Goal: Task Accomplishment & Management: Complete application form

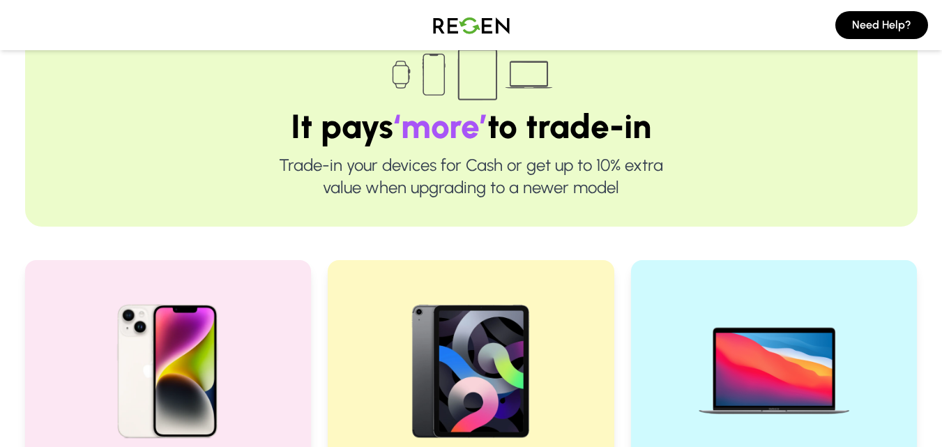
scroll to position [162, 0]
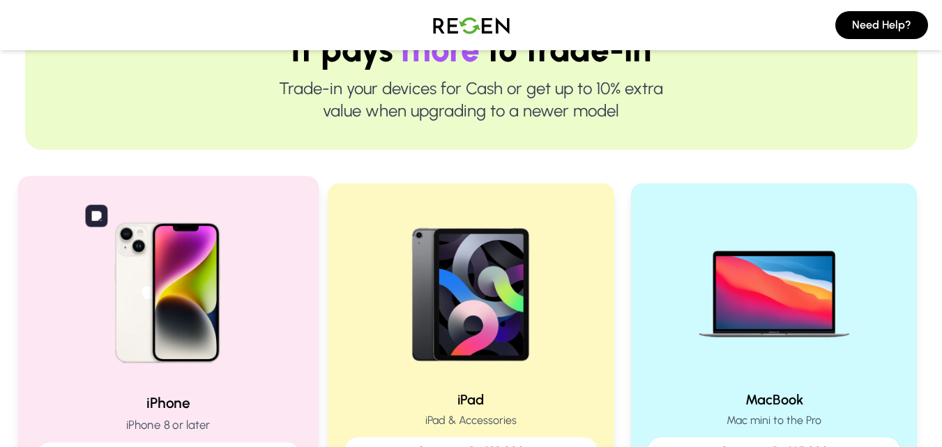
click at [196, 260] on img at bounding box center [168, 288] width 188 height 188
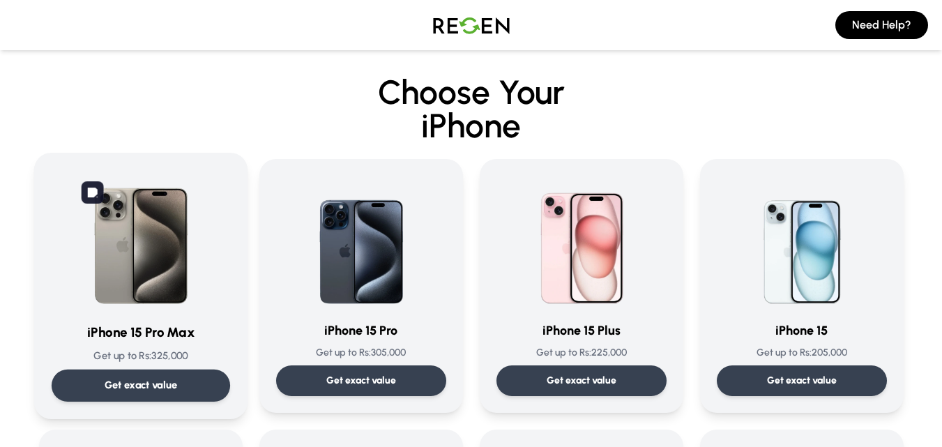
click at [144, 259] on img at bounding box center [140, 240] width 141 height 141
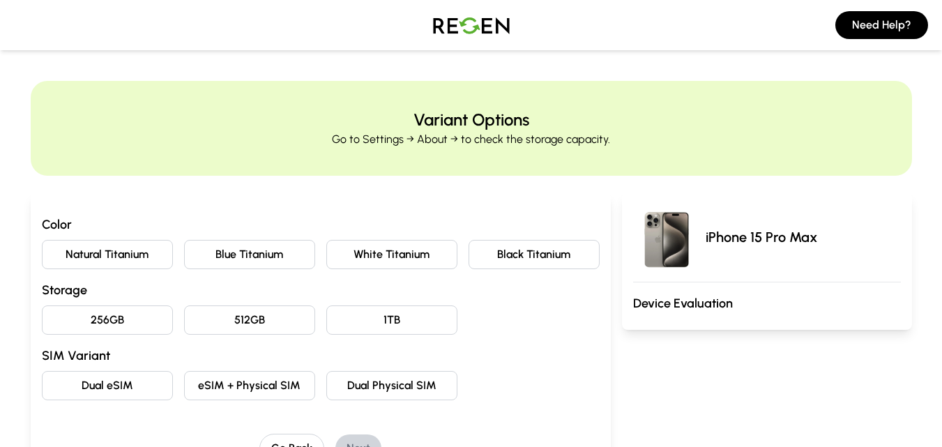
click at [136, 252] on button "Natural Titanium" at bounding box center [107, 254] width 131 height 29
click at [149, 324] on button "256GB" at bounding box center [107, 319] width 131 height 29
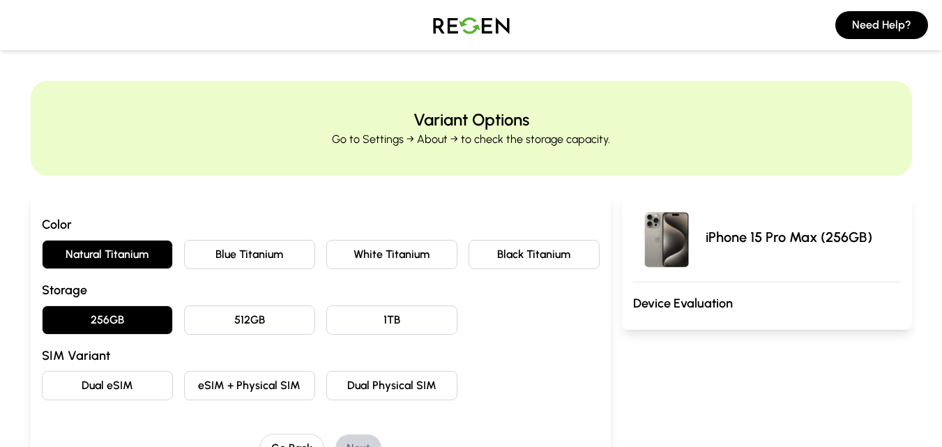
click at [137, 378] on button "Dual eSIM" at bounding box center [107, 385] width 131 height 29
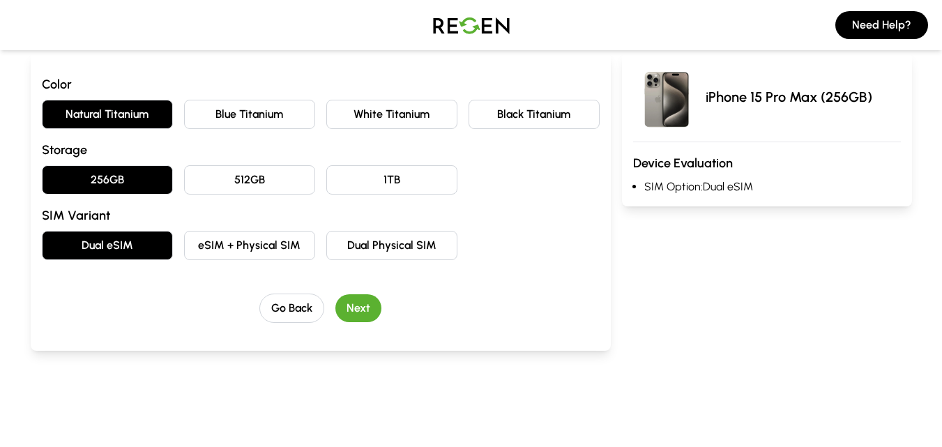
scroll to position [162, 0]
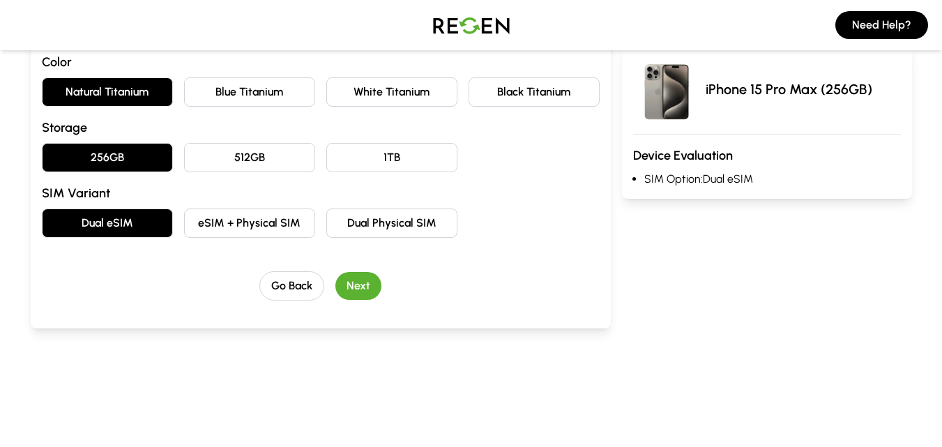
click at [437, 228] on button "Dual Physical SIM" at bounding box center [391, 223] width 131 height 29
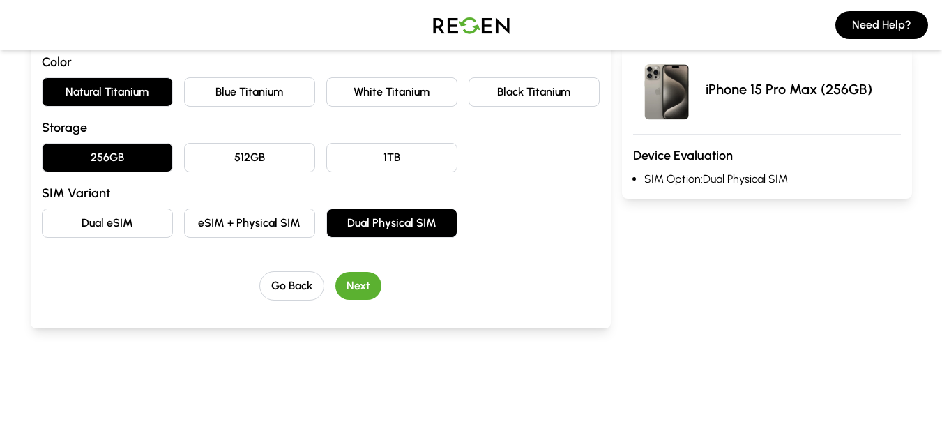
click at [373, 278] on button "Next" at bounding box center [358, 286] width 46 height 28
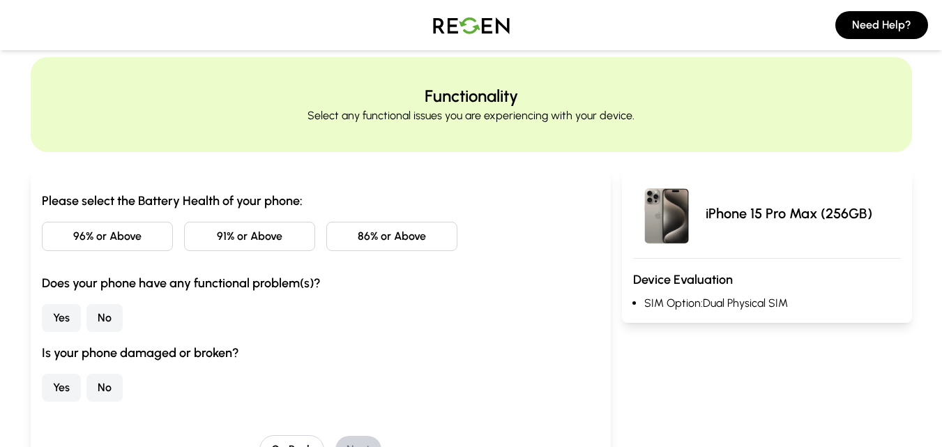
scroll to position [0, 0]
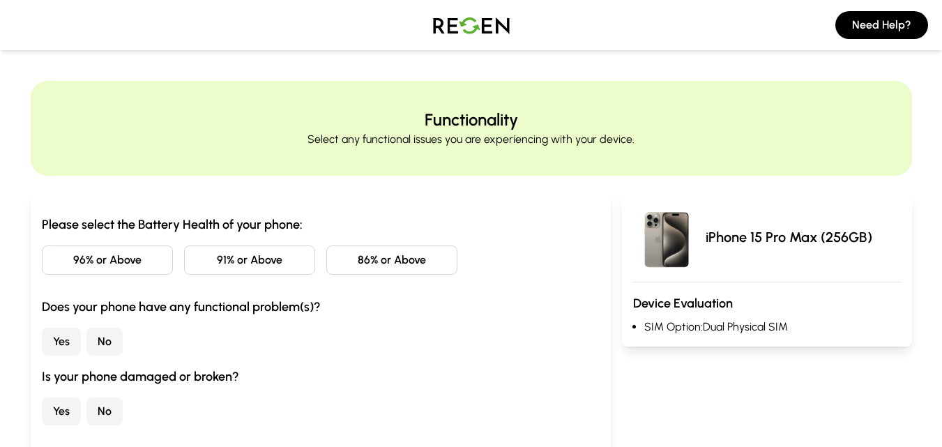
click at [239, 259] on button "91% or Above" at bounding box center [249, 259] width 131 height 29
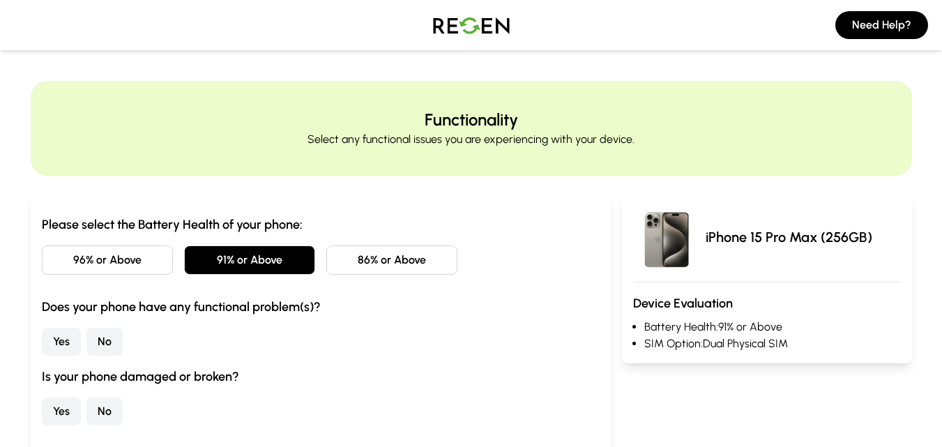
click at [105, 342] on button "No" at bounding box center [104, 342] width 36 height 28
click at [98, 412] on button "No" at bounding box center [104, 412] width 36 height 28
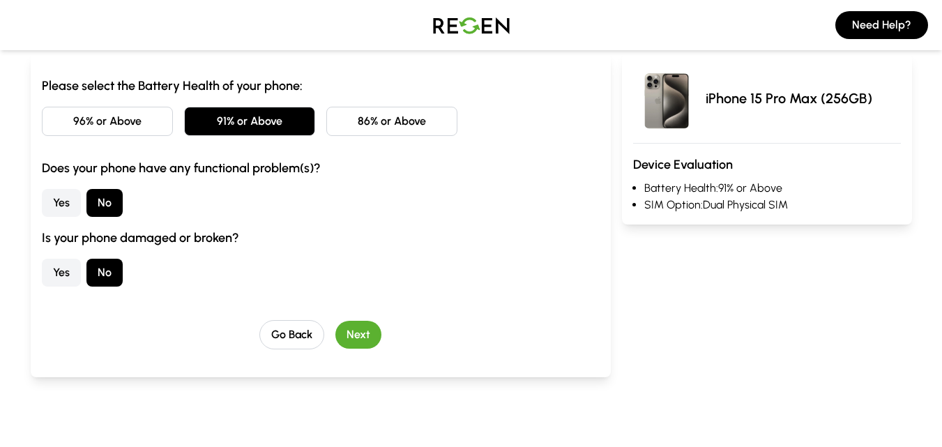
scroll to position [162, 0]
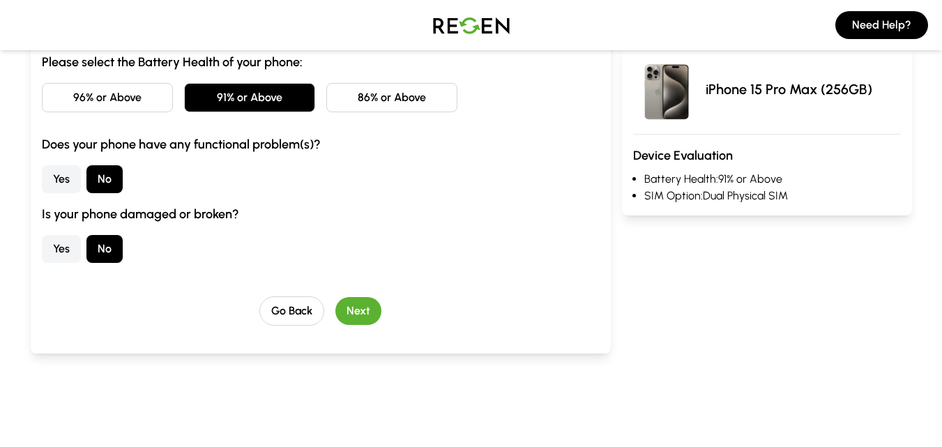
click at [358, 310] on button "Next" at bounding box center [358, 311] width 46 height 28
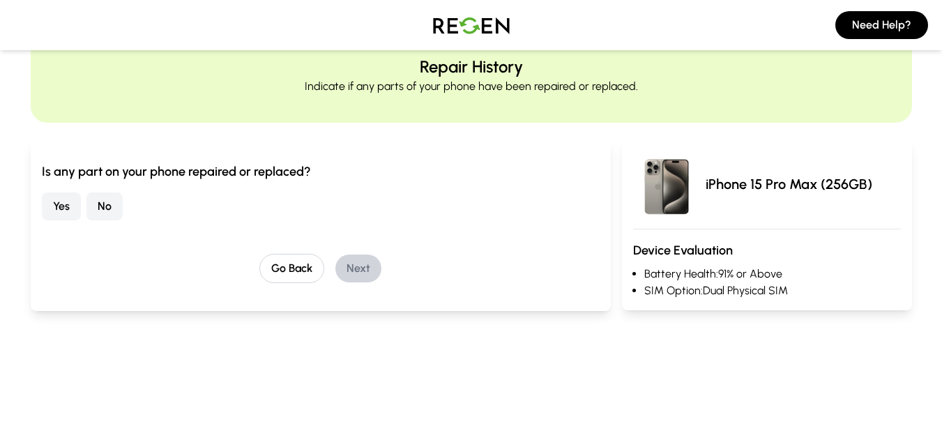
scroll to position [0, 0]
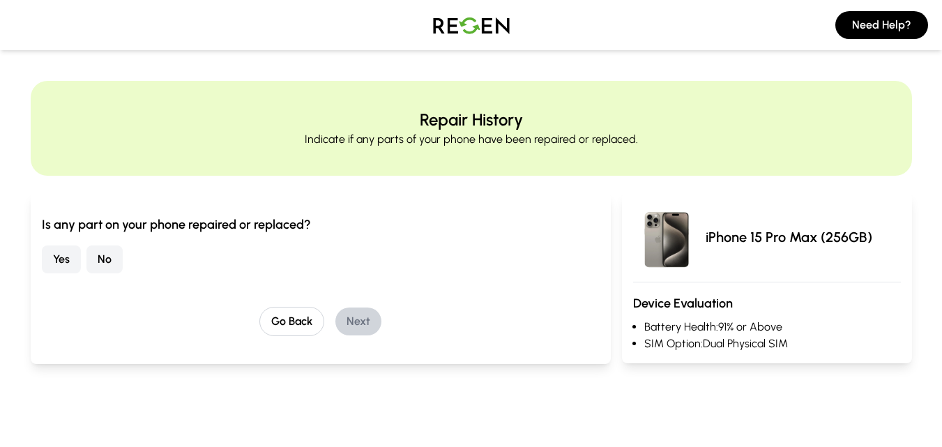
click at [110, 258] on button "No" at bounding box center [104, 259] width 36 height 28
click at [352, 312] on button "Next" at bounding box center [358, 322] width 46 height 28
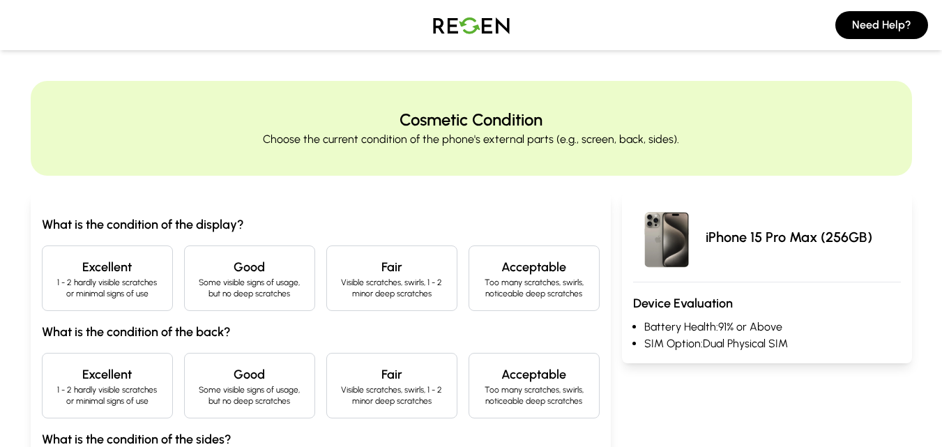
click at [93, 258] on h4 "Excellent" at bounding box center [107, 267] width 107 height 20
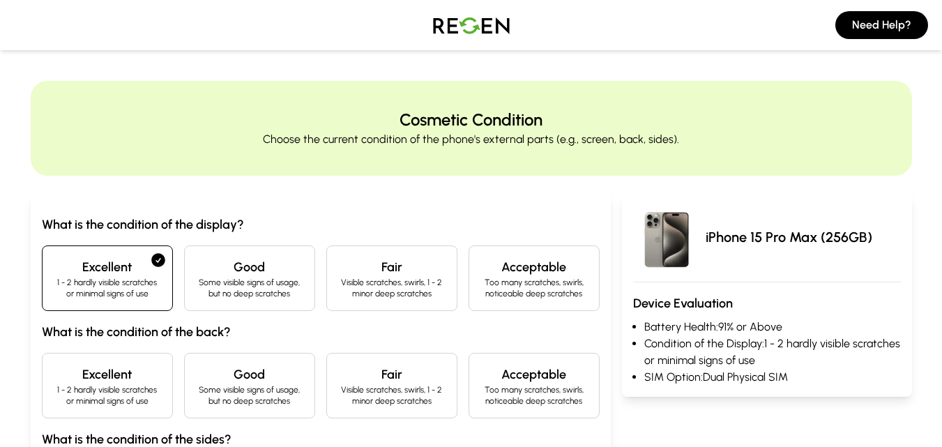
scroll to position [162, 0]
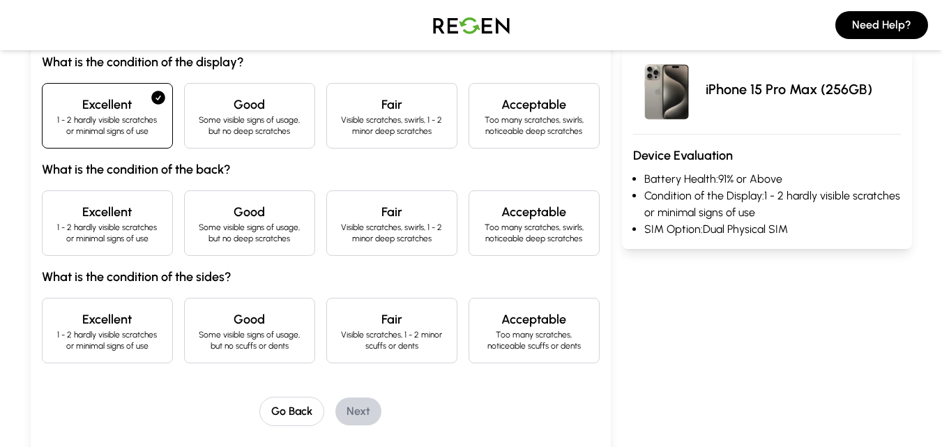
click at [96, 222] on p "1 - 2 hardly visible scratches or minimal signs of use" at bounding box center [107, 233] width 107 height 22
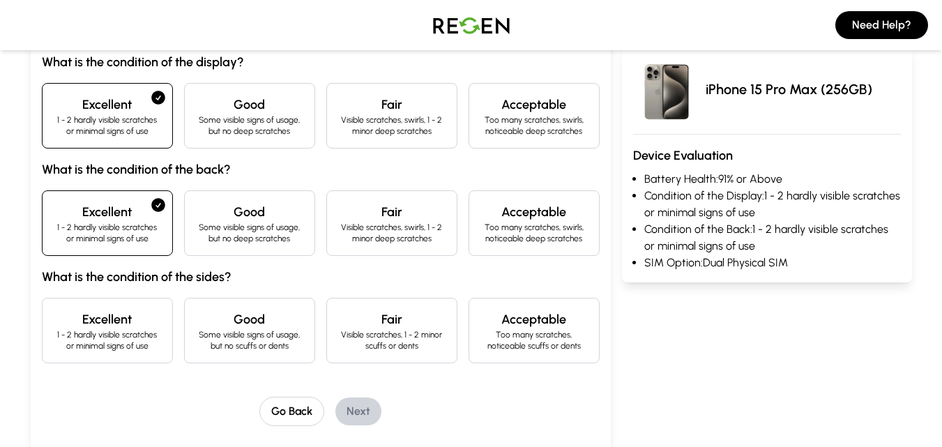
click at [128, 312] on h4 "Excellent" at bounding box center [107, 320] width 107 height 20
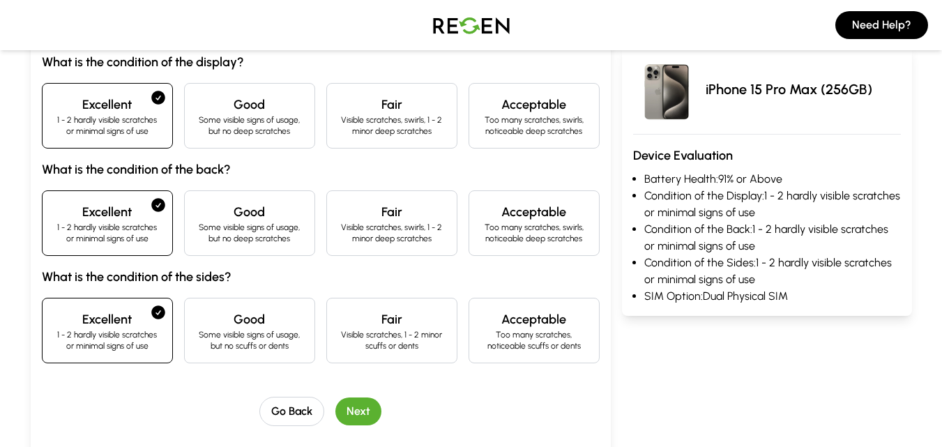
click at [361, 403] on button "Next" at bounding box center [358, 412] width 46 height 28
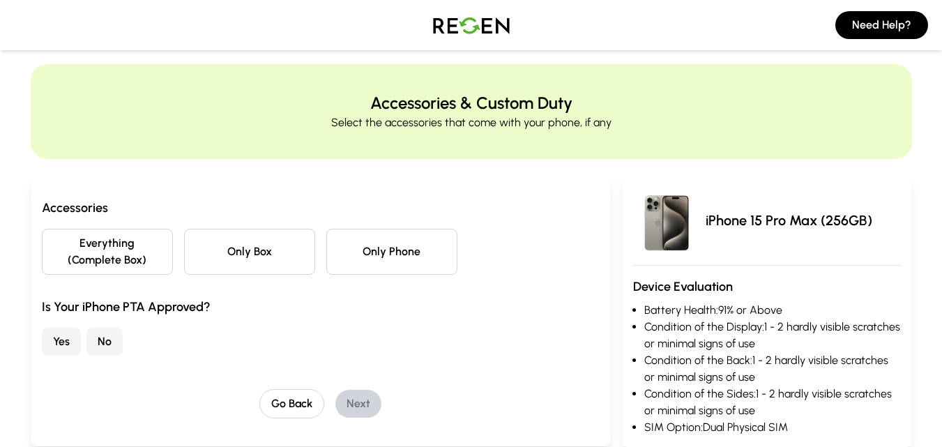
scroll to position [0, 0]
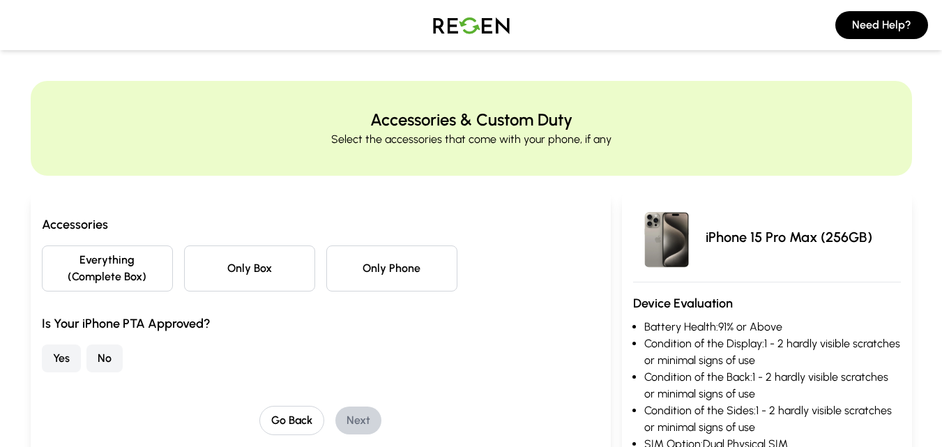
click at [389, 275] on button "Only Phone" at bounding box center [391, 268] width 131 height 46
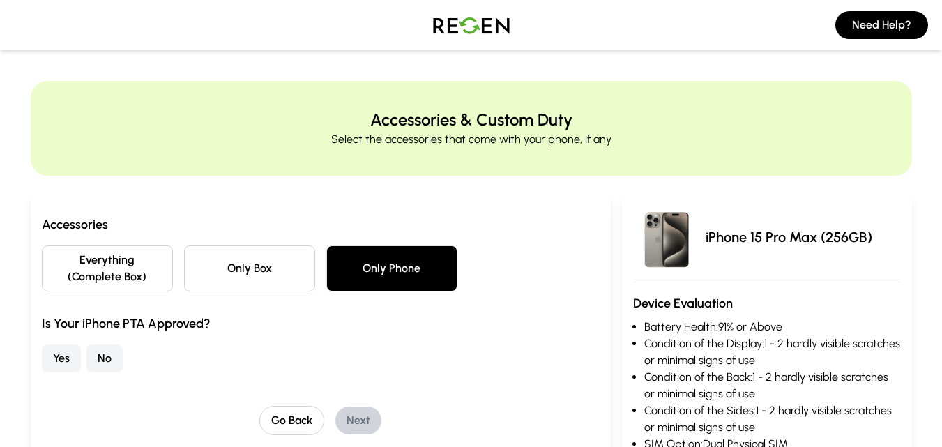
click at [103, 356] on button "No" at bounding box center [104, 359] width 36 height 28
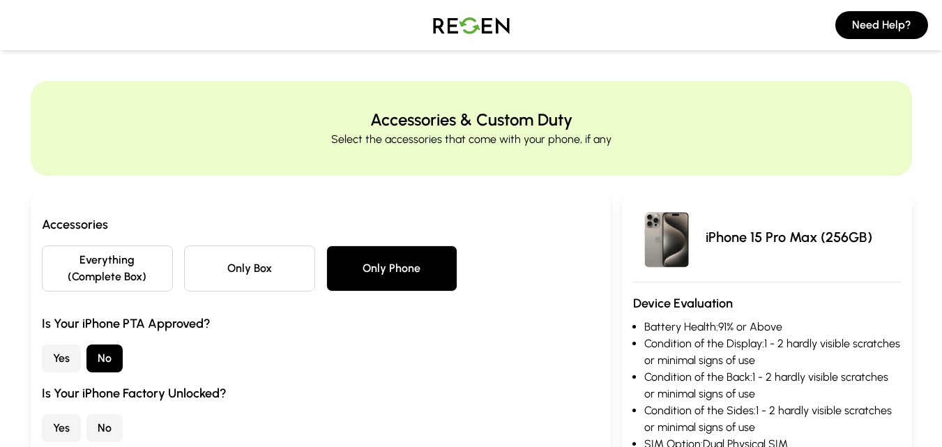
scroll to position [162, 0]
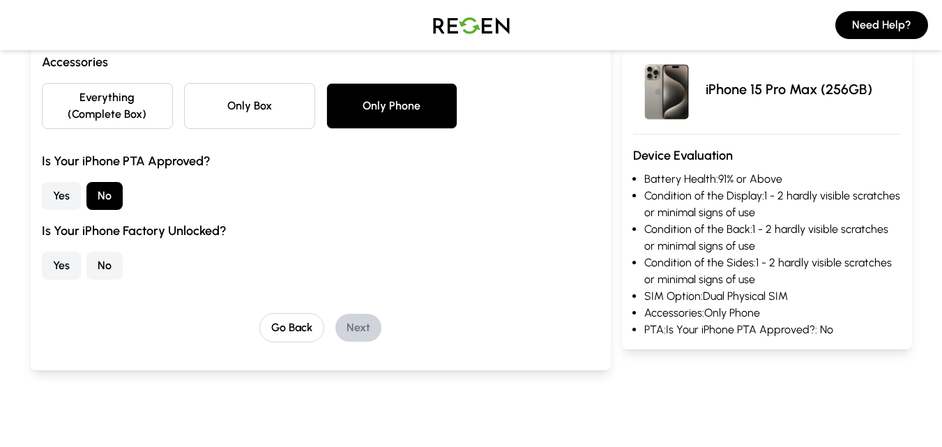
click at [63, 265] on button "Yes" at bounding box center [61, 266] width 39 height 28
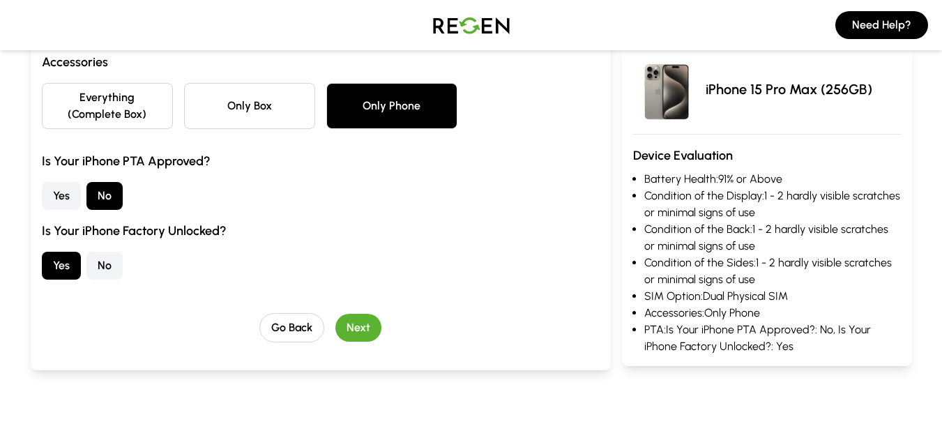
click at [367, 324] on button "Next" at bounding box center [358, 328] width 46 height 28
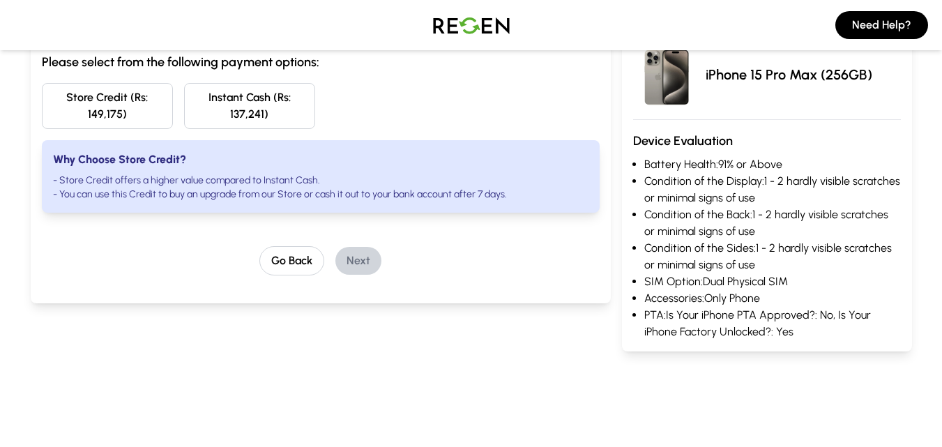
scroll to position [0, 0]
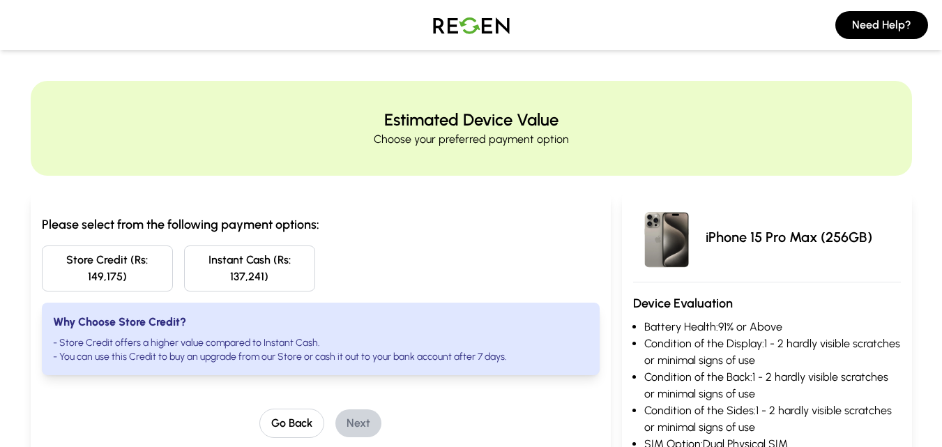
click at [260, 262] on button "Instant Cash (Rs: 137,241)" at bounding box center [249, 268] width 131 height 46
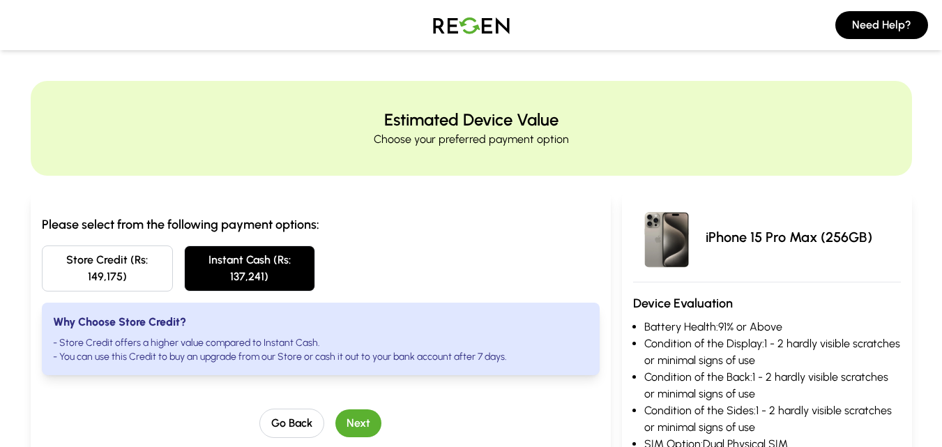
scroll to position [162, 0]
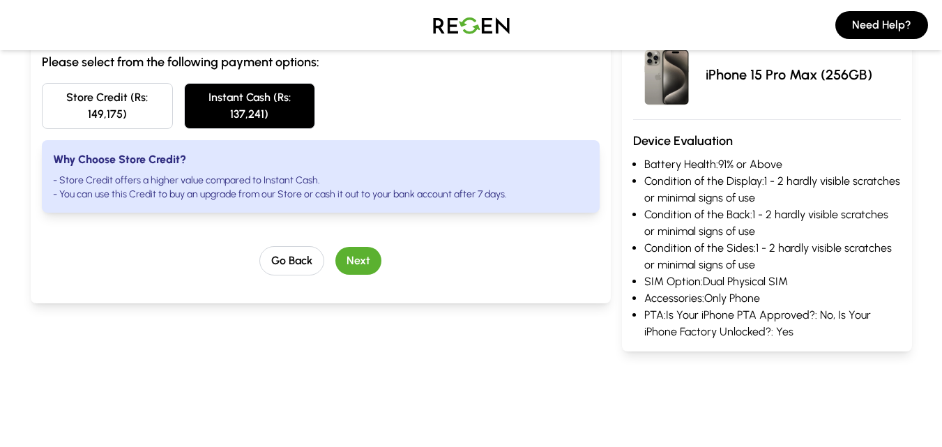
click at [349, 262] on button "Next" at bounding box center [358, 261] width 46 height 28
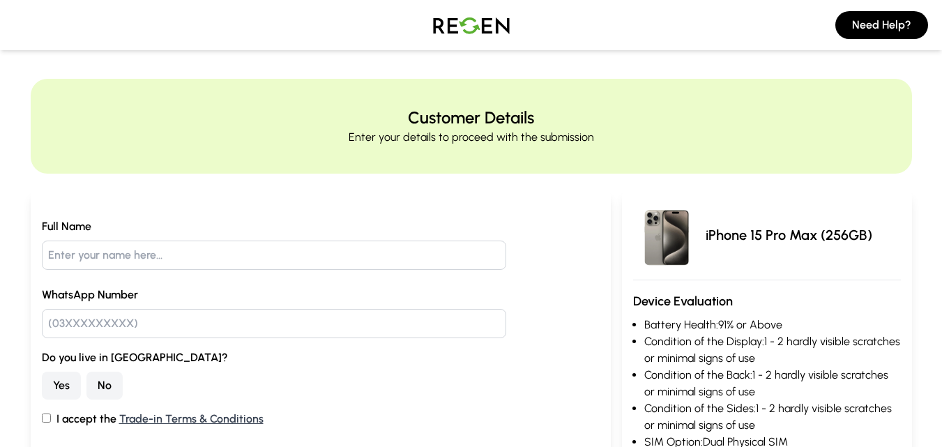
scroll to position [0, 0]
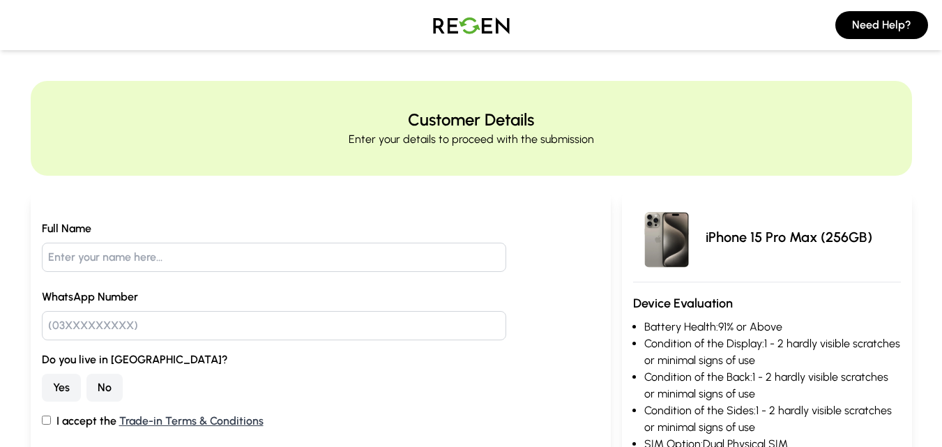
click at [349, 262] on input "text" at bounding box center [274, 257] width 465 height 29
type input "[PERSON_NAME]"
click at [235, 322] on input "text" at bounding box center [274, 325] width 465 height 29
type input "03362122988"
click at [120, 379] on button "No" at bounding box center [104, 388] width 36 height 28
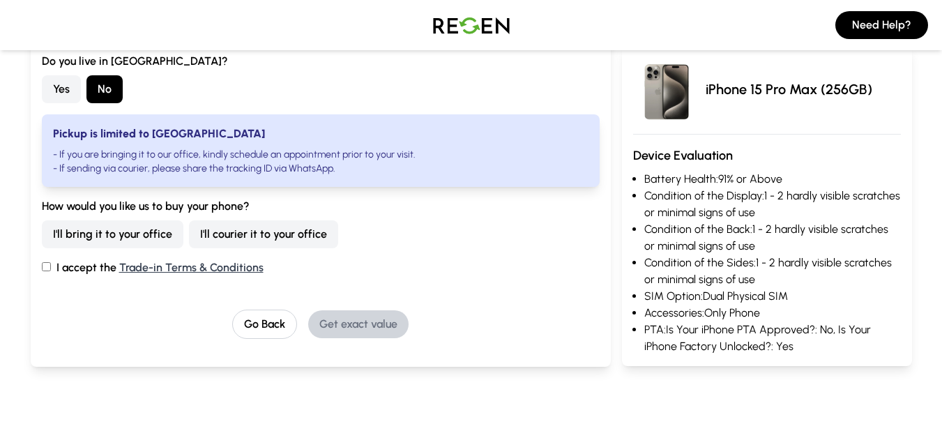
scroll to position [326, 0]
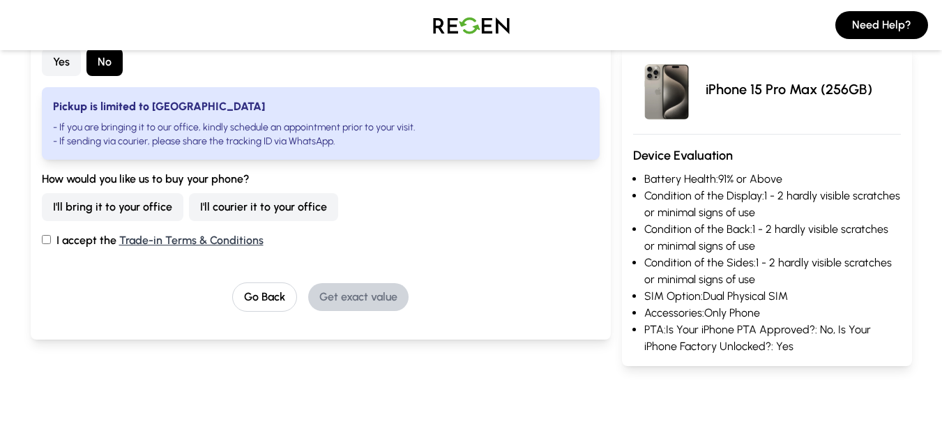
click at [267, 202] on button "I'll courier it to your office" at bounding box center [263, 207] width 149 height 28
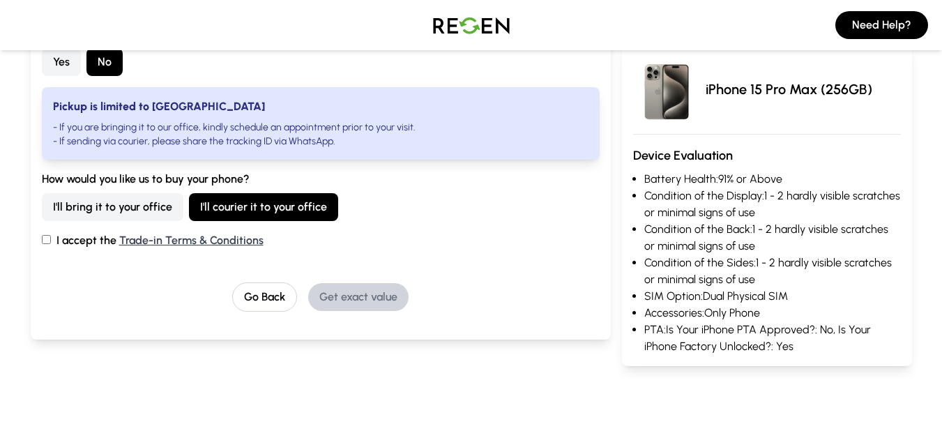
click at [47, 241] on input "I accept the Trade-in Terms & Conditions" at bounding box center [46, 239] width 9 height 9
checkbox input "true"
click at [335, 298] on button "Get exact value" at bounding box center [358, 297] width 100 height 28
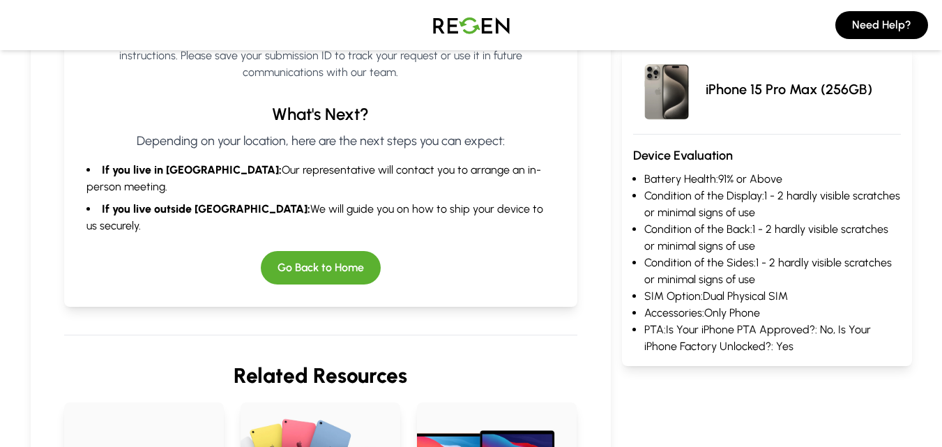
scroll to position [0, 0]
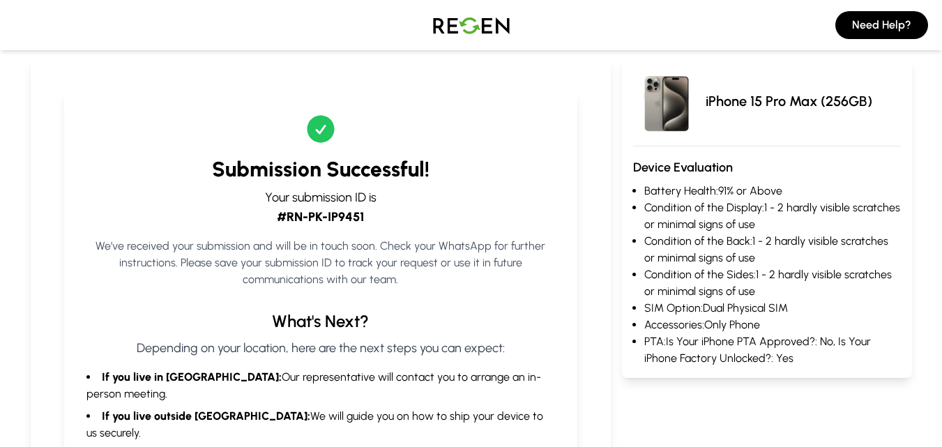
scroll to position [162, 0]
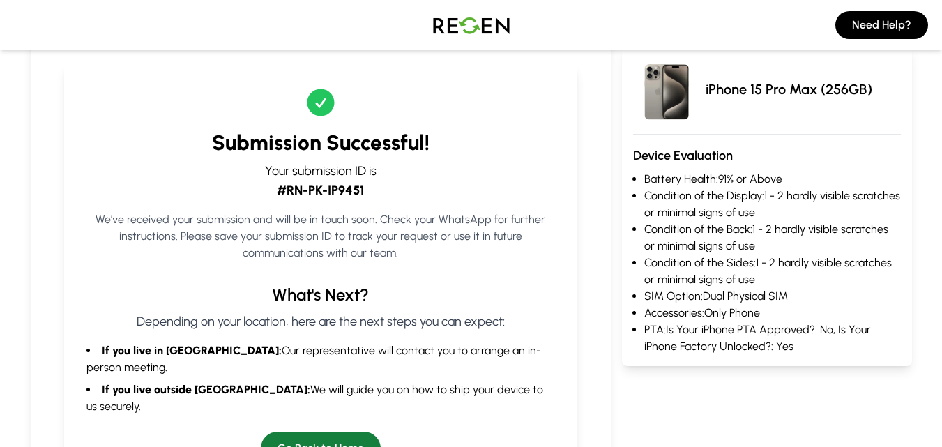
click at [334, 432] on button "Go Back to Home" at bounding box center [321, 448] width 120 height 33
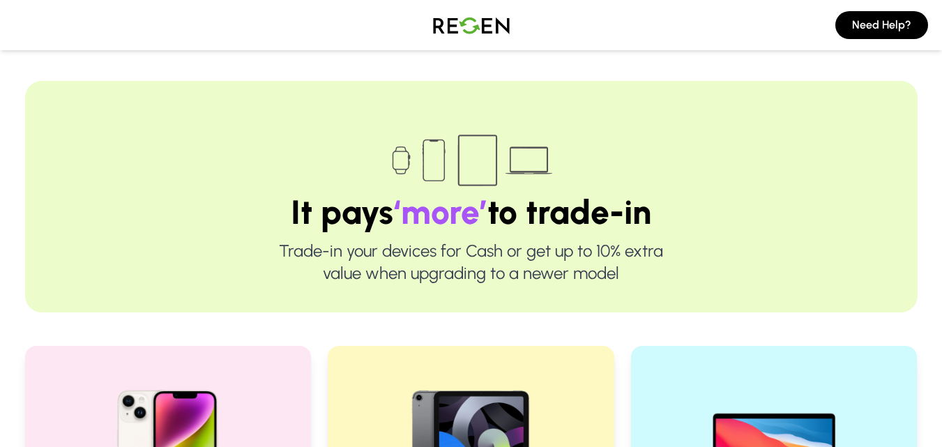
scroll to position [488, 0]
